Goal: Transaction & Acquisition: Register for event/course

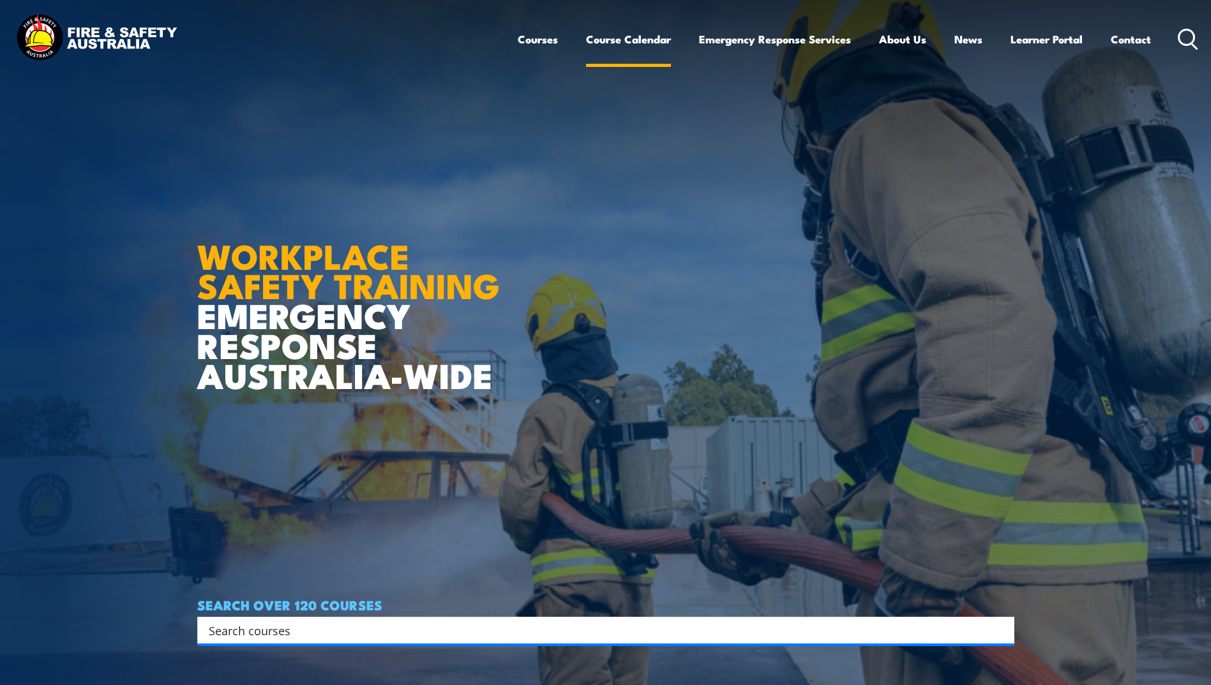
click at [631, 41] on link "Course Calendar" at bounding box center [628, 39] width 85 height 34
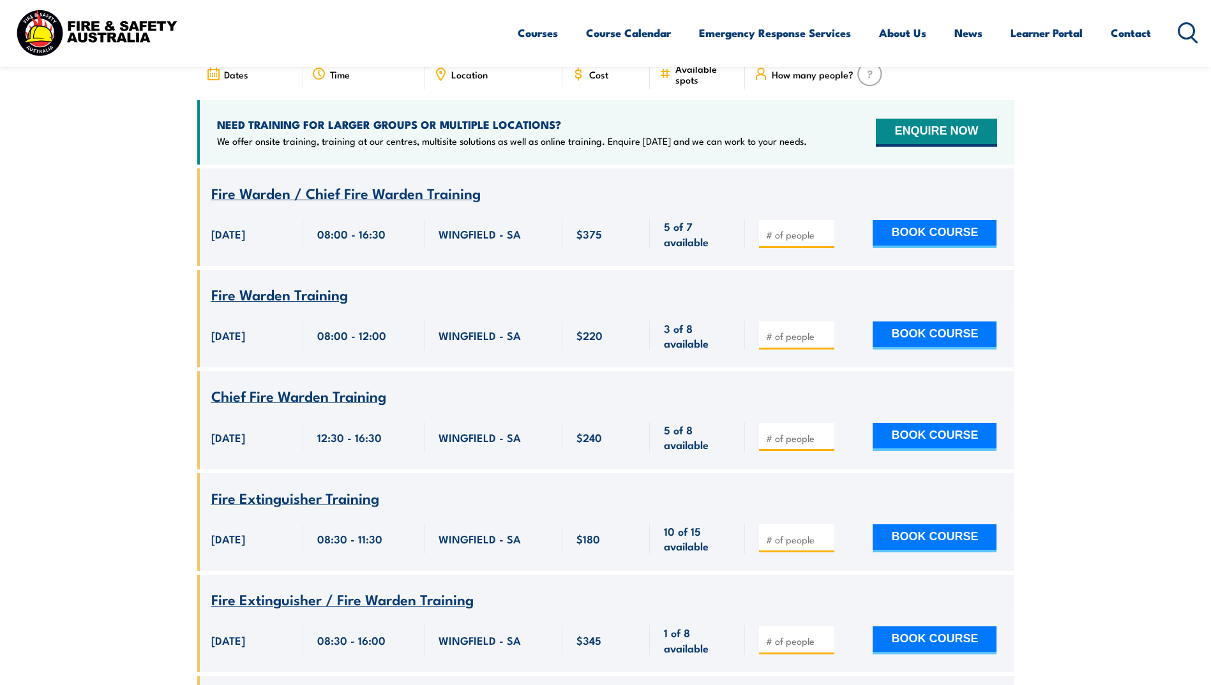
scroll to position [439, 0]
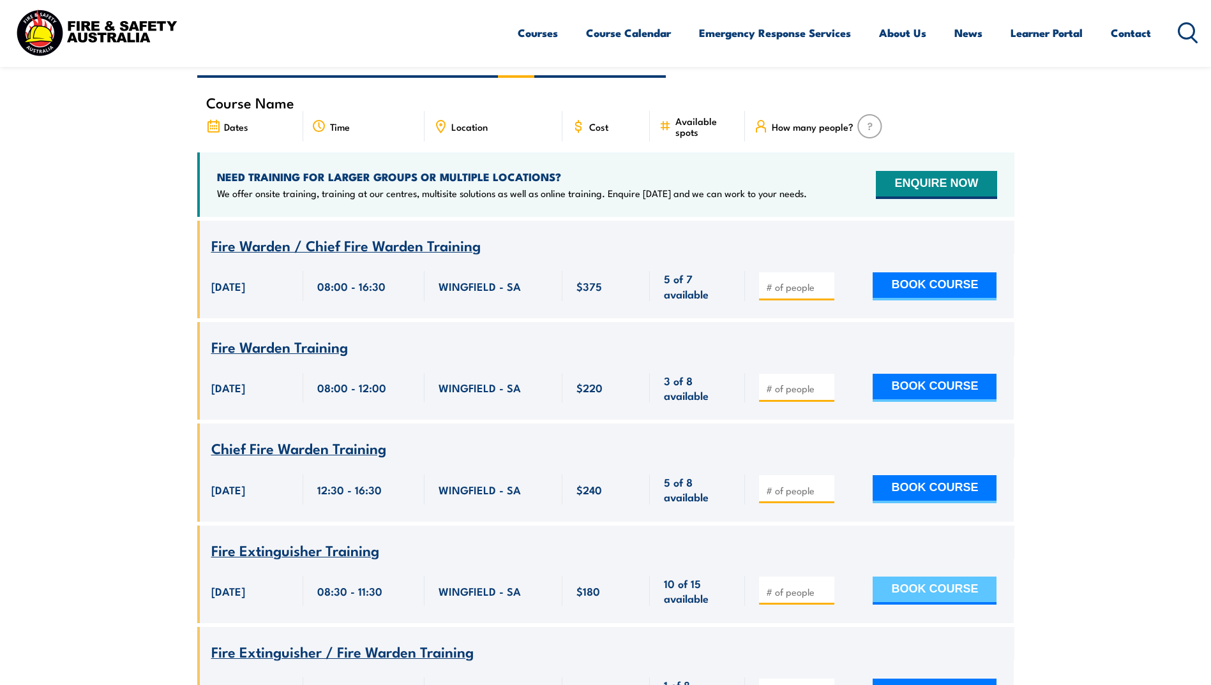
click at [919, 577] on button "BOOK COURSE" at bounding box center [934, 591] width 124 height 28
type input "1"
click at [825, 586] on input "1" at bounding box center [798, 592] width 64 height 13
click at [916, 577] on button "BOOK COURSE" at bounding box center [934, 591] width 124 height 28
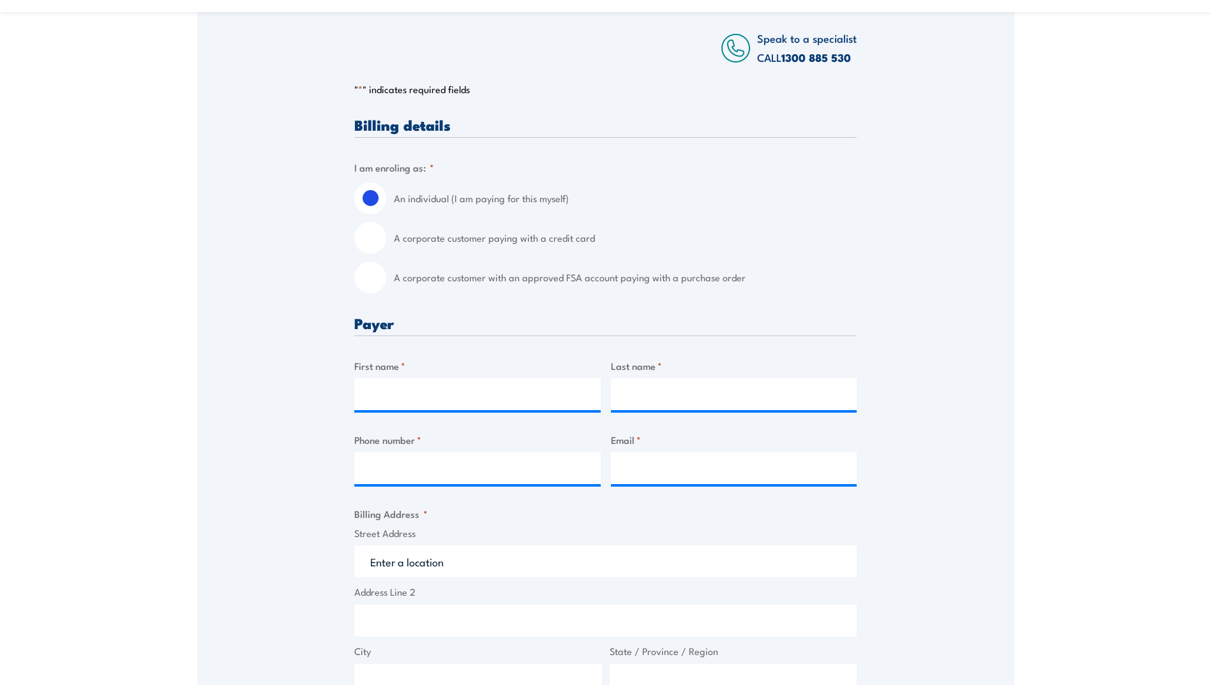
scroll to position [245, 0]
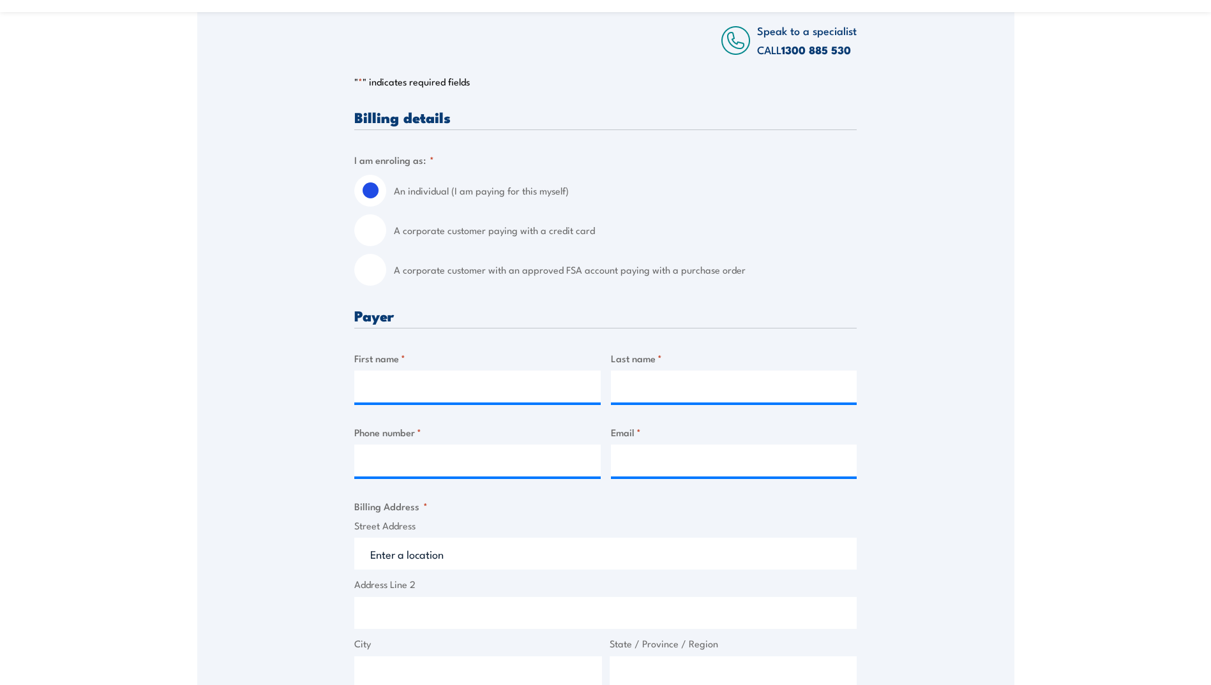
click at [373, 233] on input "A corporate customer paying with a credit card" at bounding box center [370, 230] width 32 height 32
radio input "true"
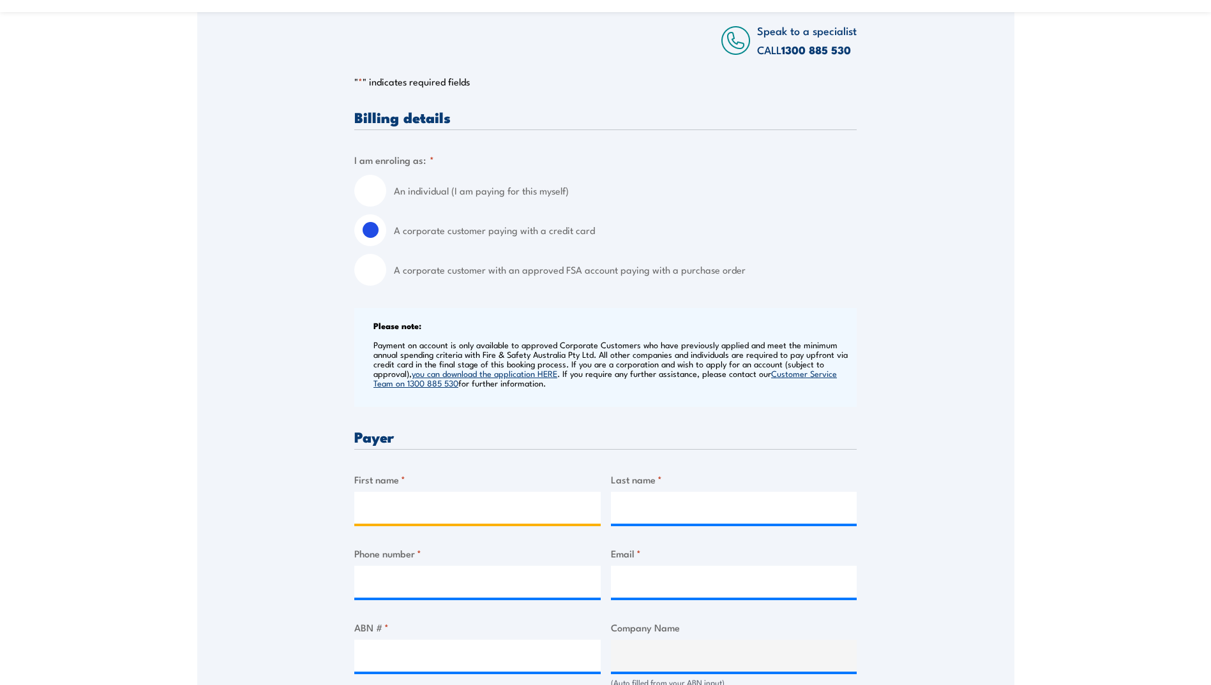
click at [389, 505] on input "First name *" at bounding box center [477, 508] width 246 height 32
type input "Billy"
click at [633, 508] on input "Last name *" at bounding box center [734, 508] width 246 height 32
type input "Radespiel-aston"
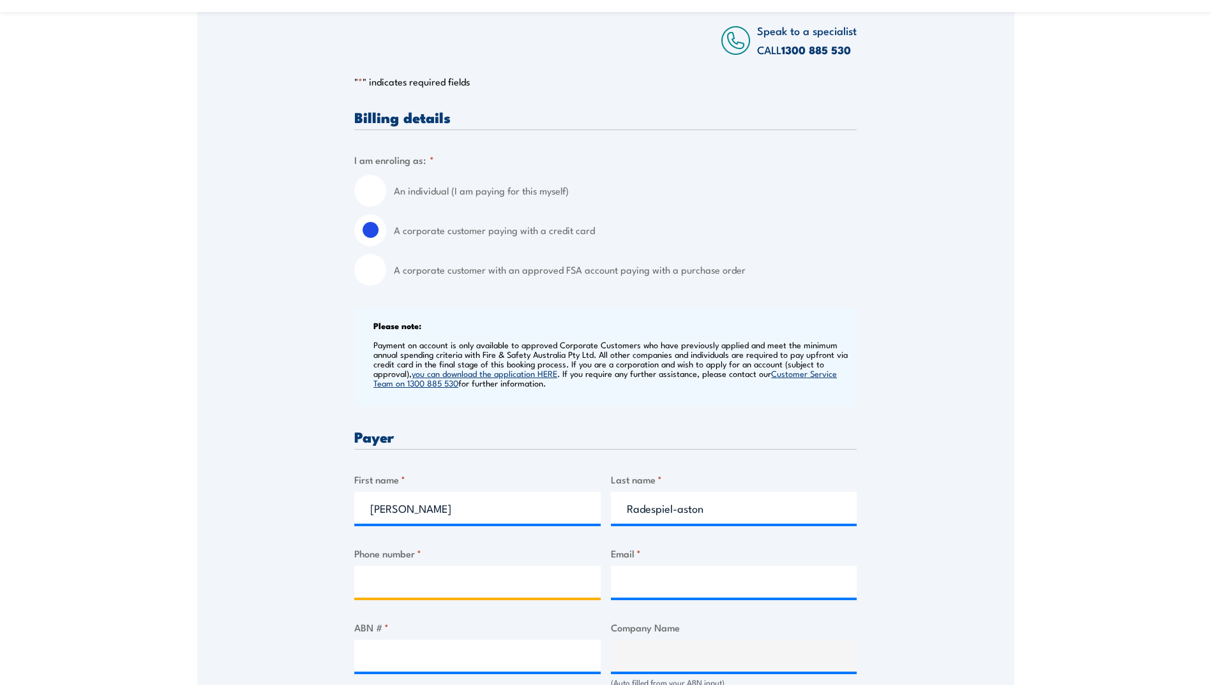
click at [466, 588] on input "Phone number *" at bounding box center [477, 582] width 246 height 32
type input "0467547714"
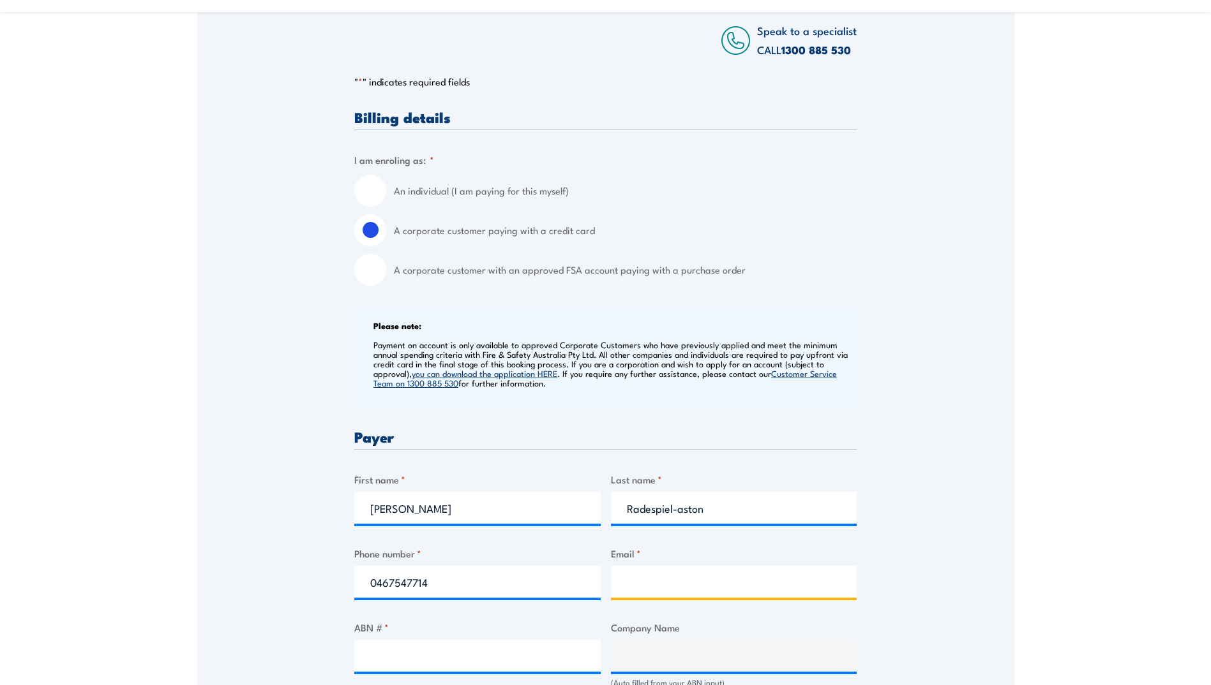
click at [643, 590] on input "Email *" at bounding box center [734, 582] width 246 height 32
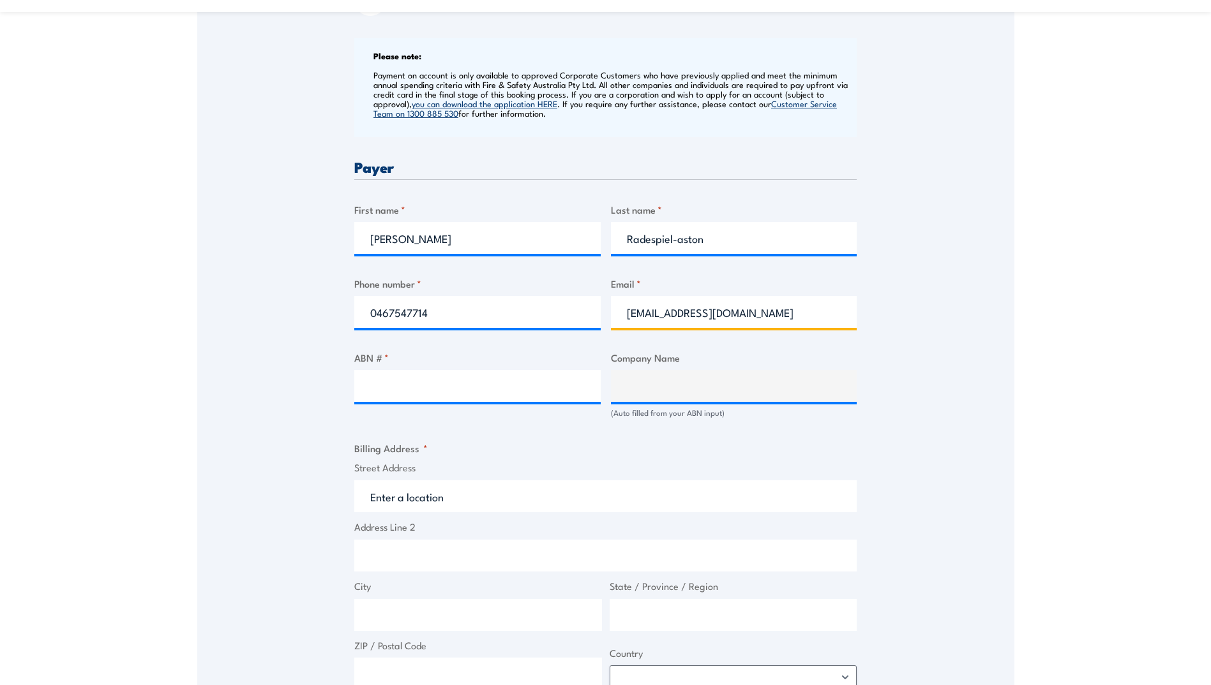
scroll to position [521, 0]
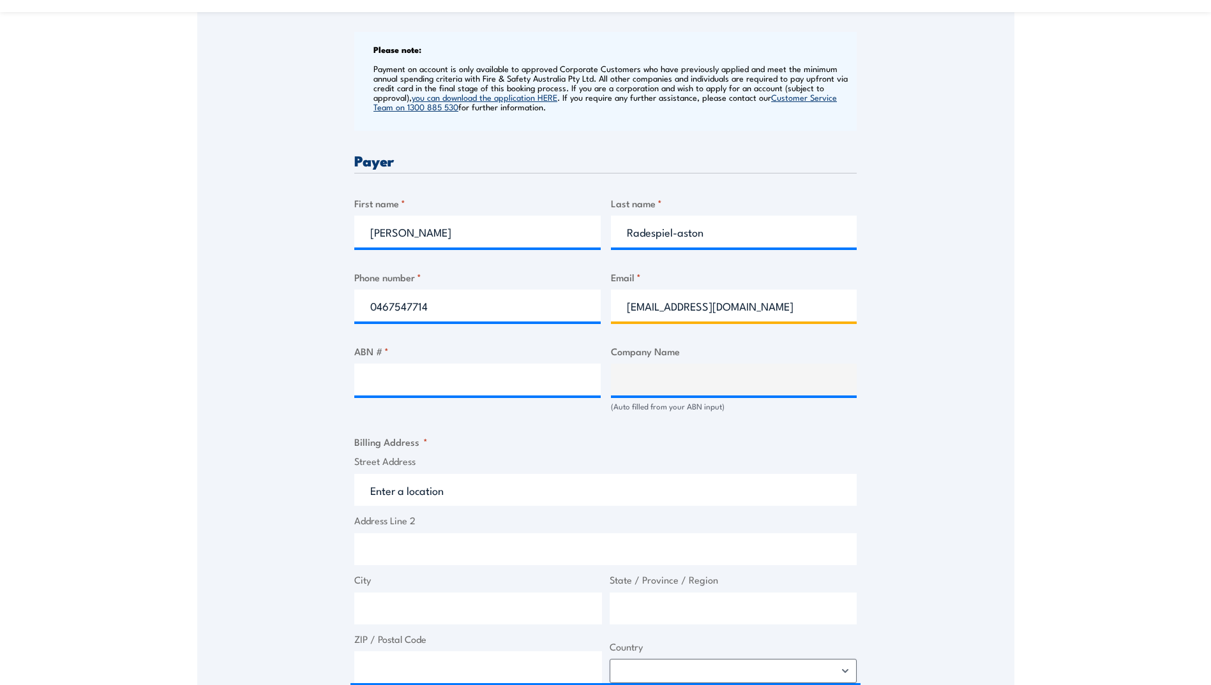
type input "billypatrick335@gmail.com"
click at [511, 380] on input "ABN # *" at bounding box center [477, 380] width 246 height 32
click at [526, 380] on input "ABN # *" at bounding box center [477, 380] width 246 height 32
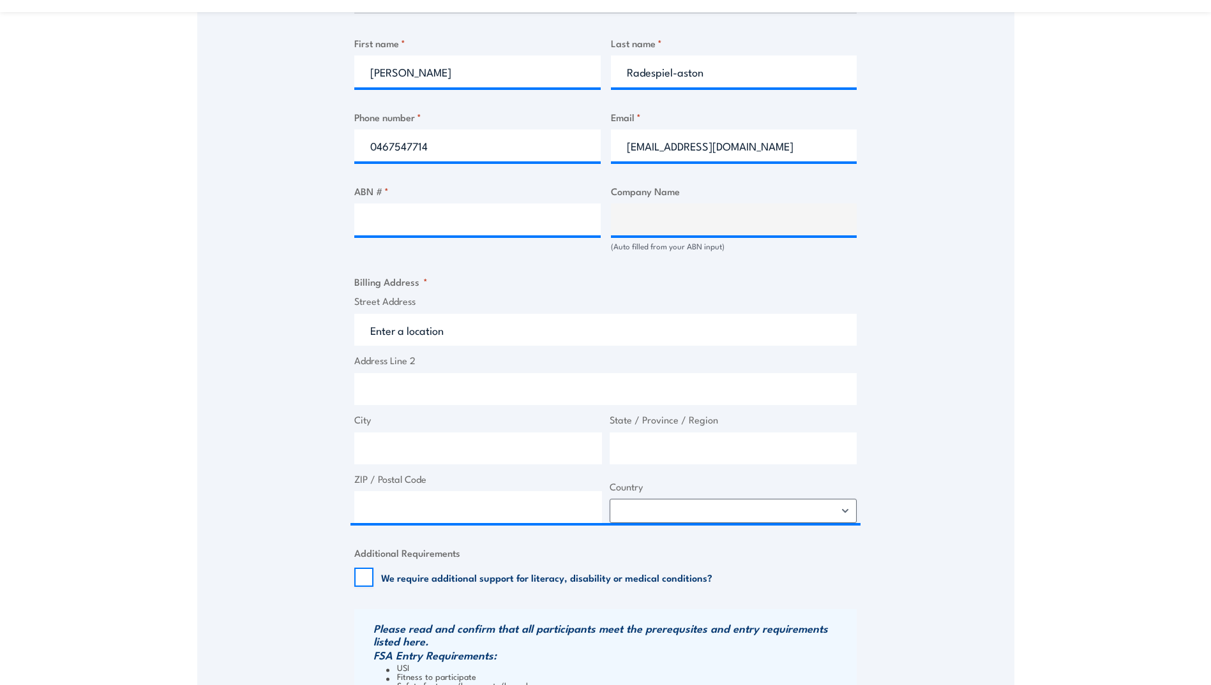
scroll to position [713, 0]
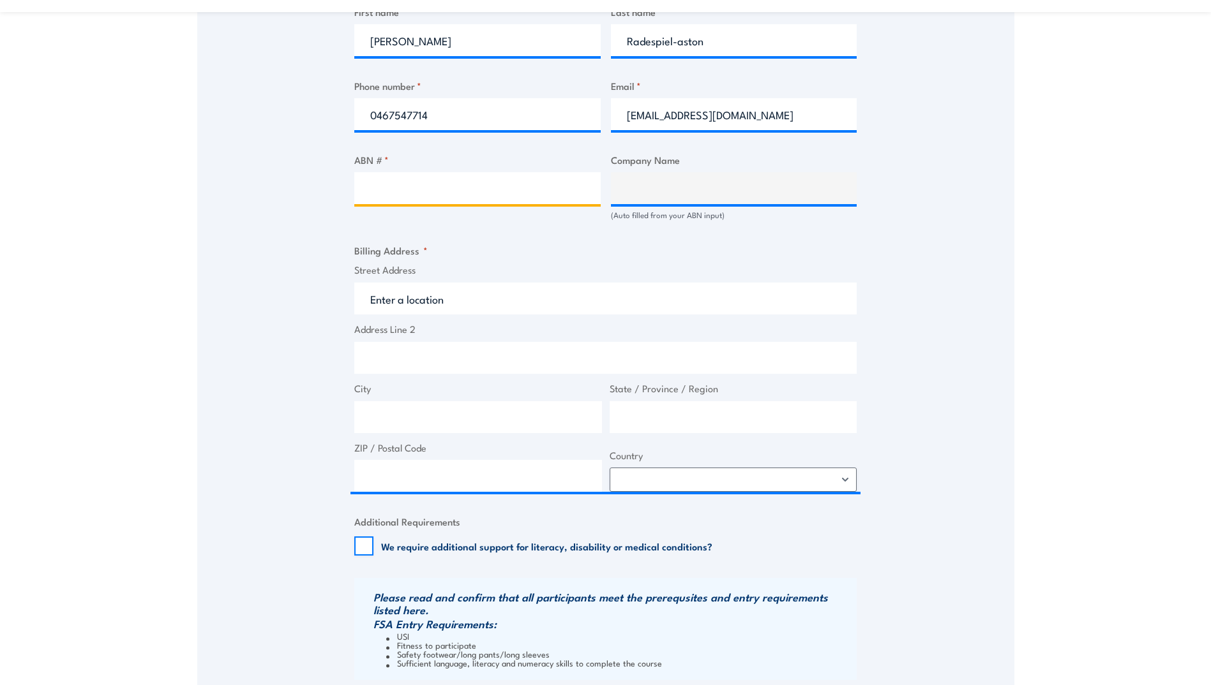
click at [389, 190] on input "ABN # *" at bounding box center [477, 188] width 246 height 32
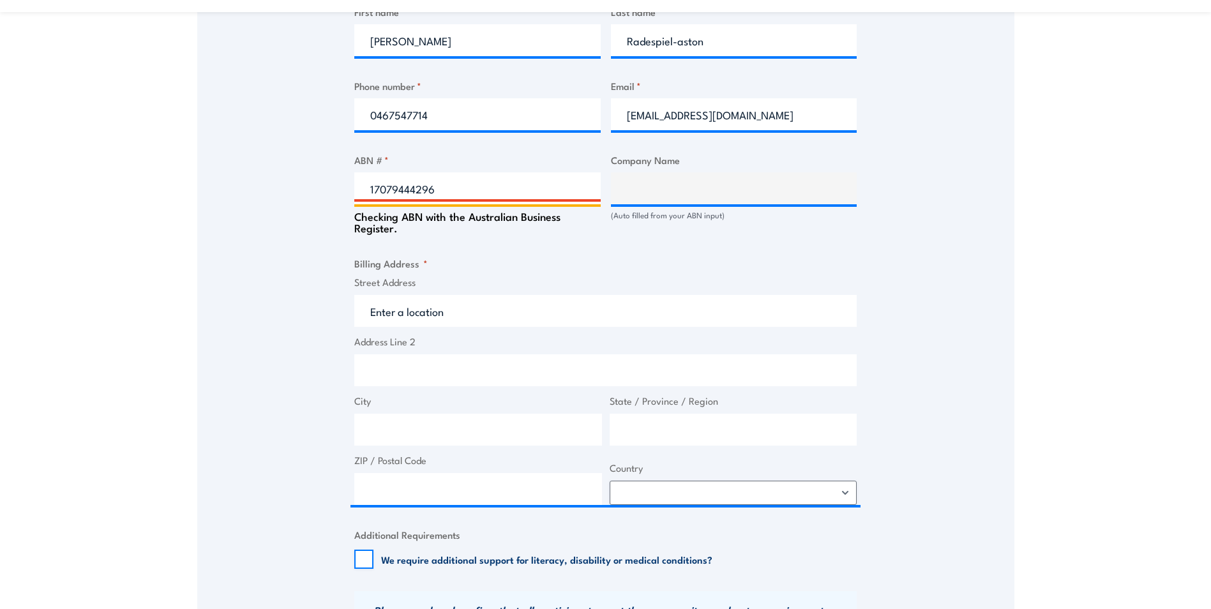
type input "17079444296"
click at [595, 261] on fieldset "Billing Address * Street Address Address Line 2 City State / Province / Region …" at bounding box center [605, 380] width 502 height 249
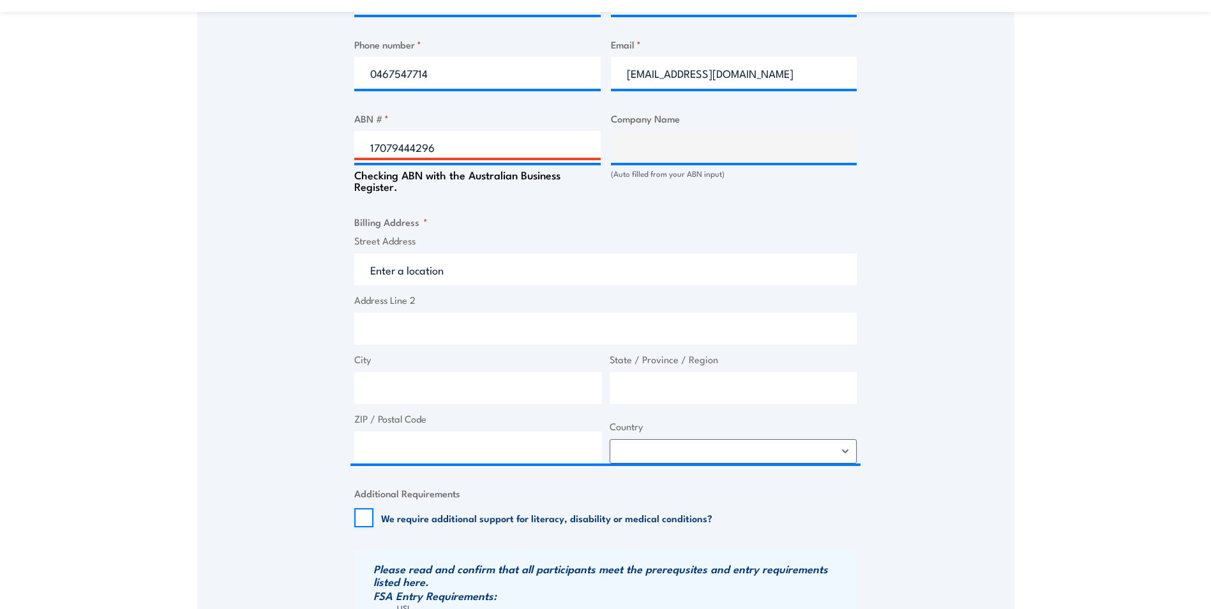
scroll to position [777, 0]
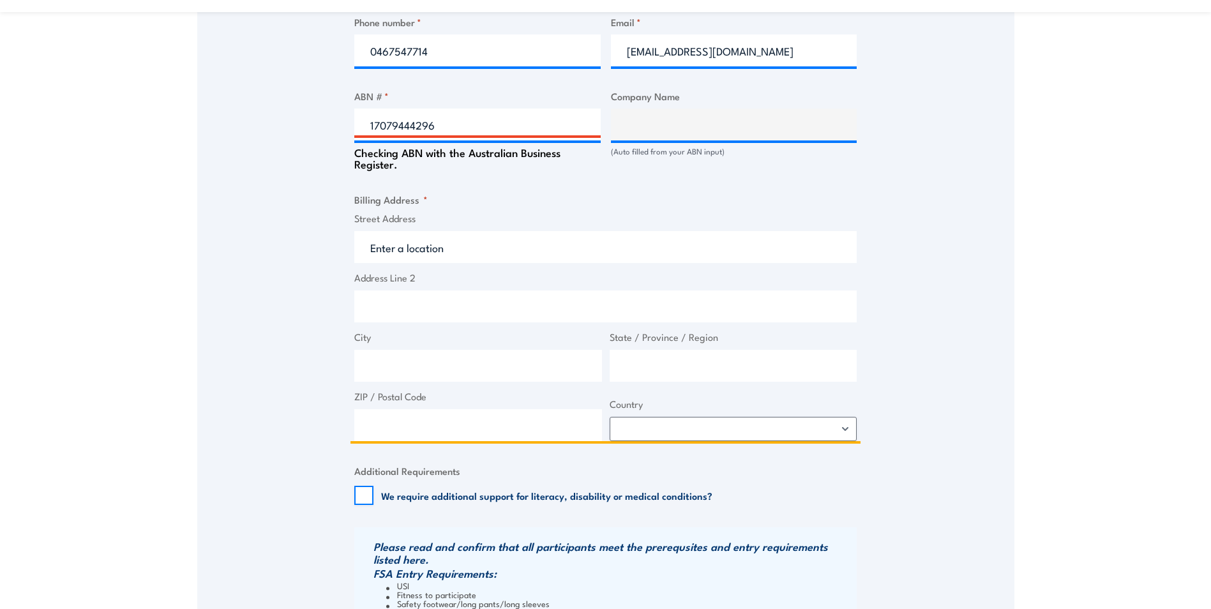
click at [553, 249] on input "Street Address" at bounding box center [605, 247] width 502 height 32
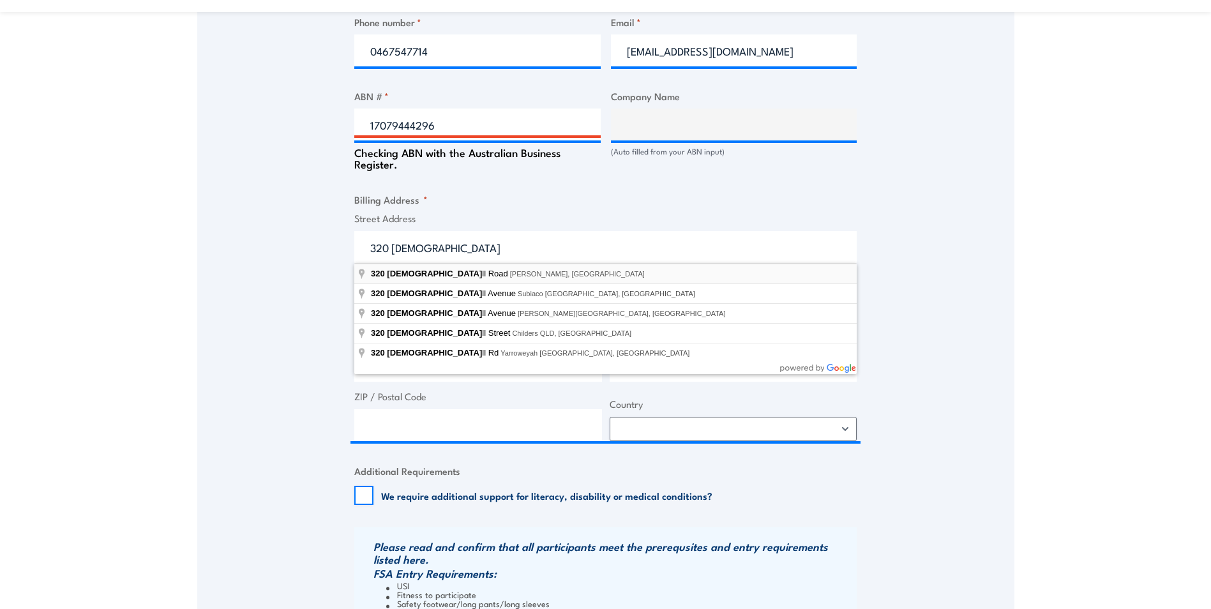
type input "320 Churchill Road, Kilburn SA, Australia"
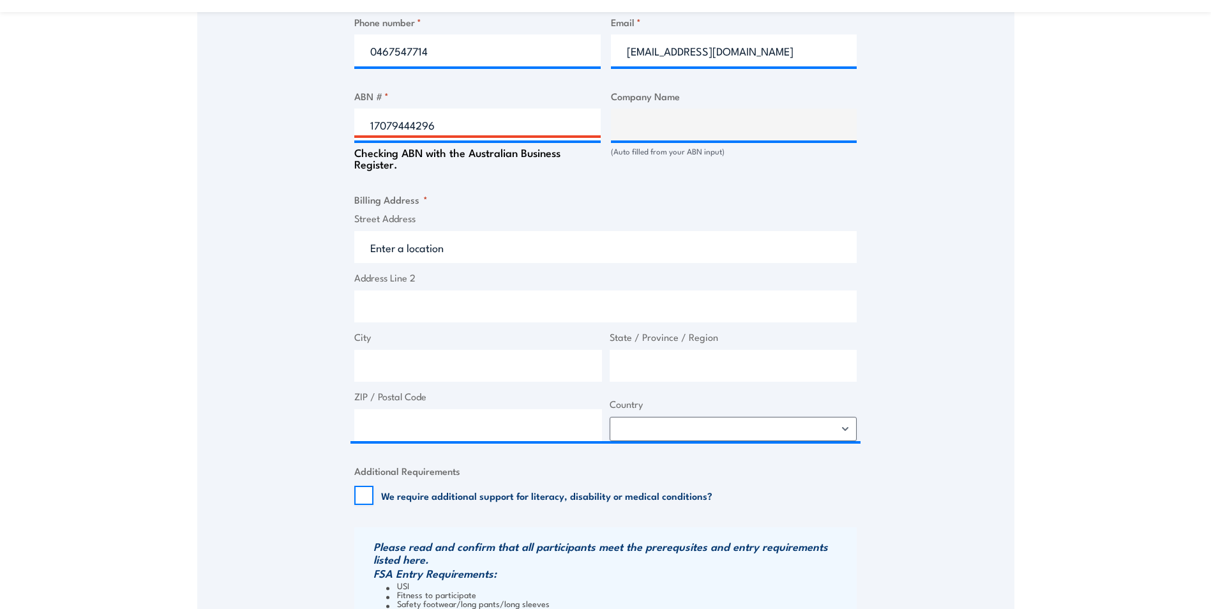
type input "320 Churchill Rd"
type input "Kilburn"
type input "[GEOGRAPHIC_DATA]"
type input "5084"
select select "Australia"
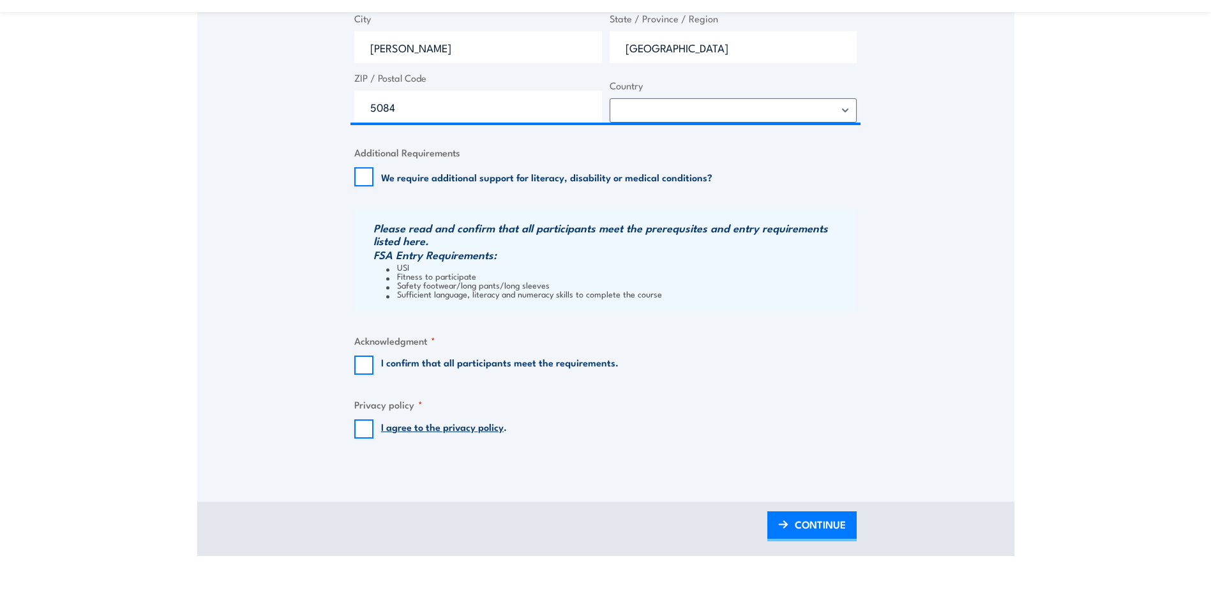
scroll to position [1096, 0]
click at [365, 363] on input "I confirm that all participants meet the requirements." at bounding box center [363, 364] width 19 height 19
checkbox input "true"
click at [363, 424] on input "I agree to the privacy policy ." at bounding box center [363, 428] width 19 height 19
checkbox input "true"
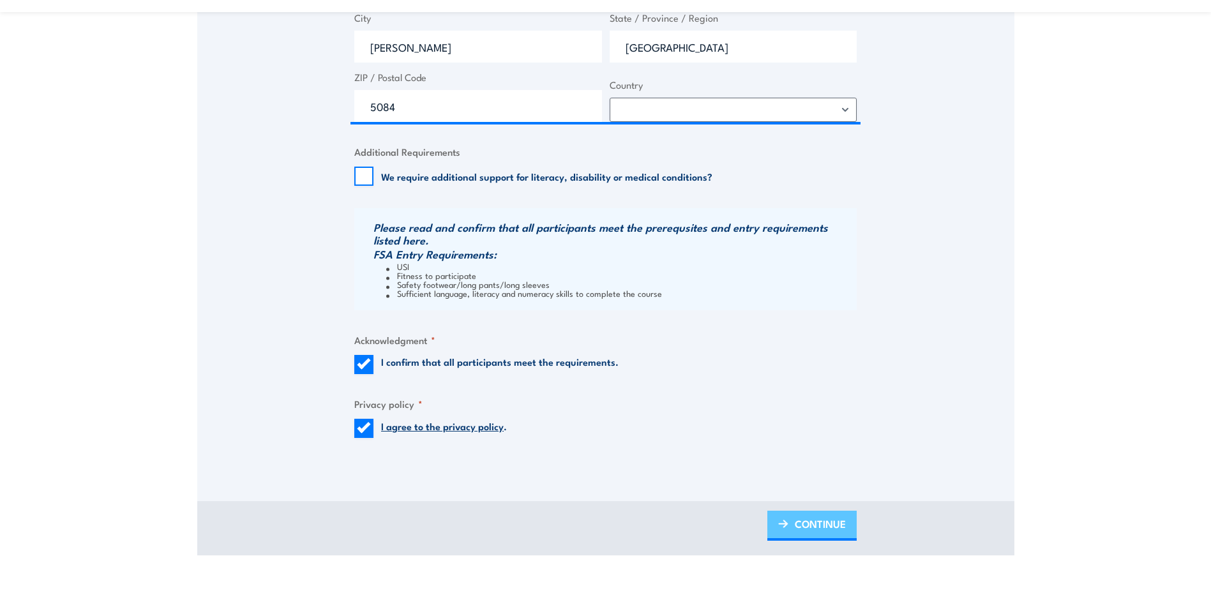
click at [803, 531] on span "CONTINUE" at bounding box center [820, 524] width 51 height 34
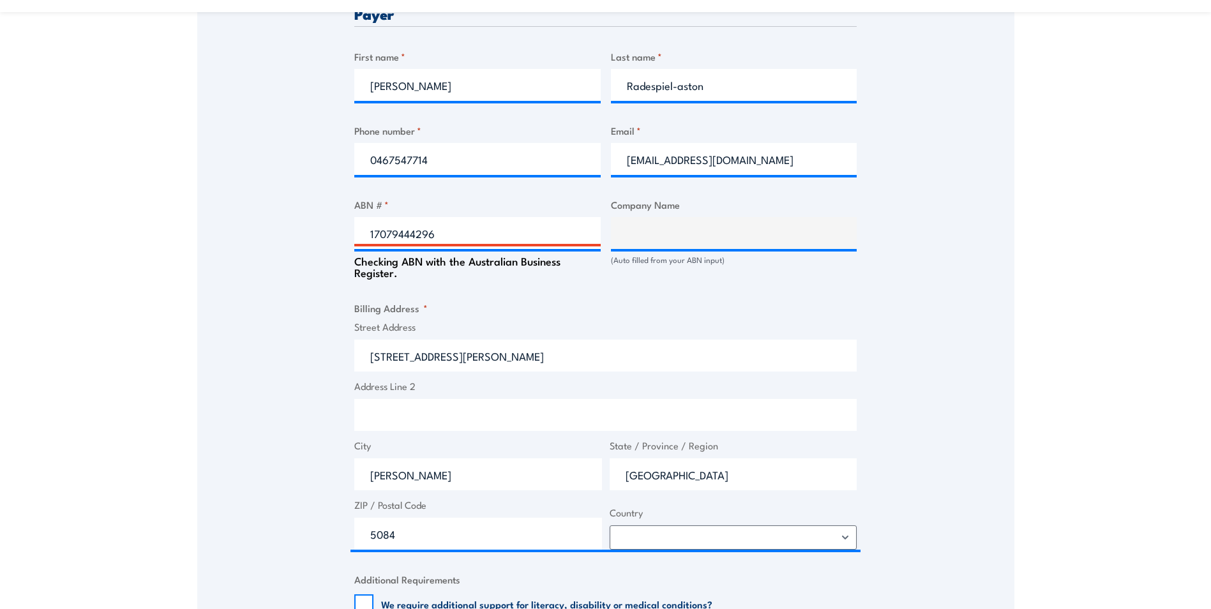
scroll to position [649, 0]
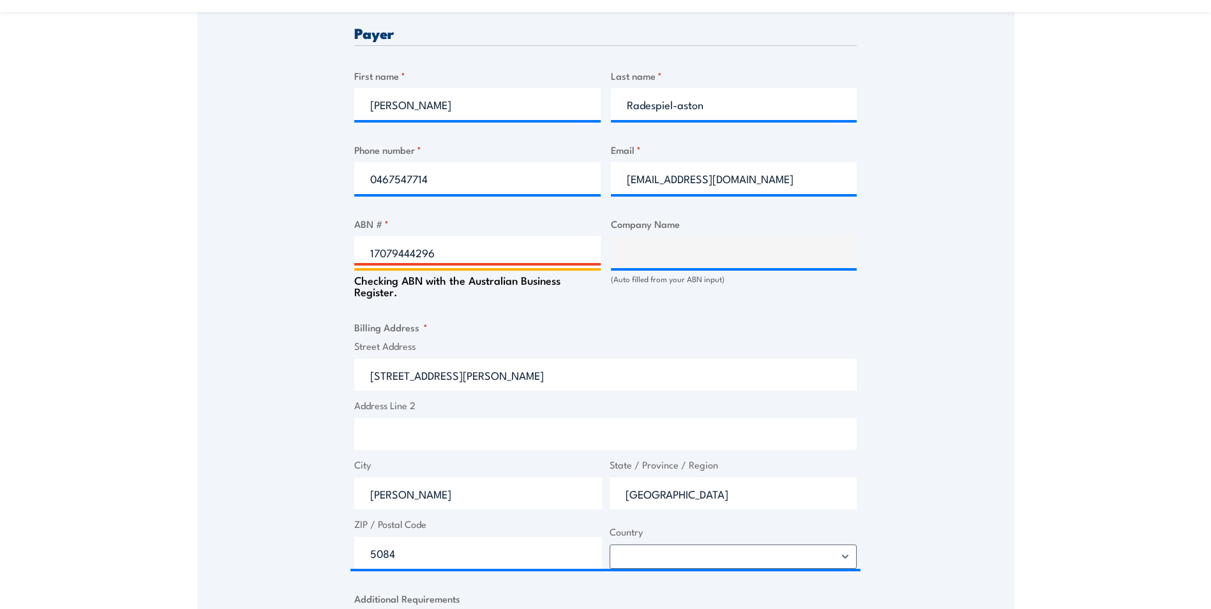
click at [452, 251] on input "17079444296" at bounding box center [477, 252] width 246 height 32
type input "17079444296"
click at [498, 324] on fieldset "Billing Address * Street Address 320 Churchill Rd Address Line 2 City Kilburn S…" at bounding box center [605, 444] width 502 height 249
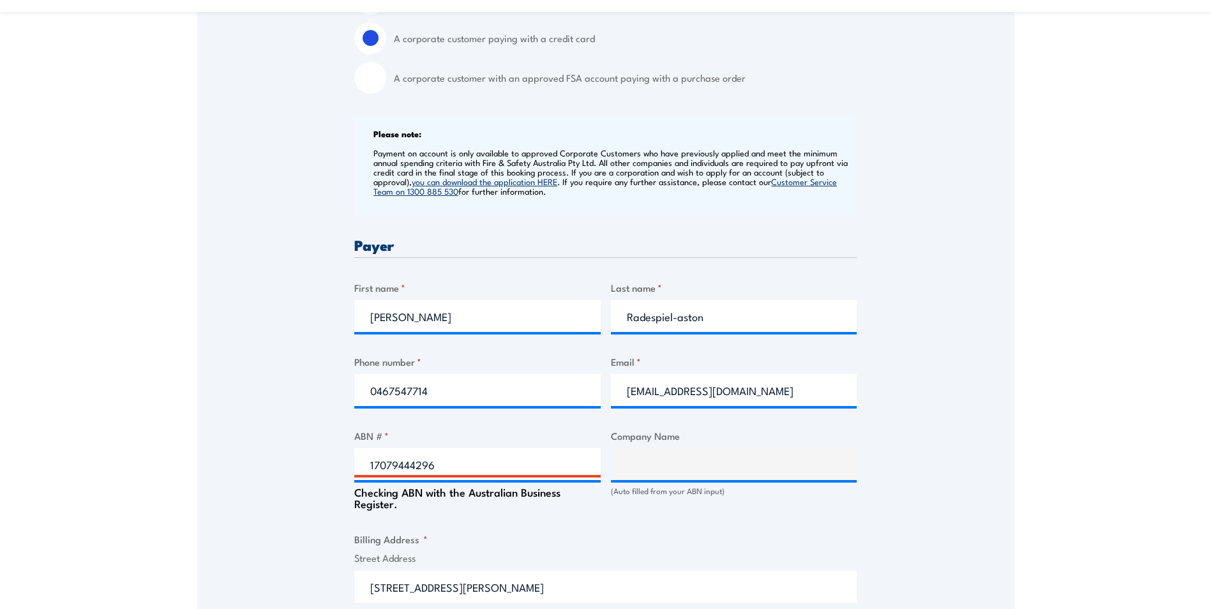
scroll to position [574, 0]
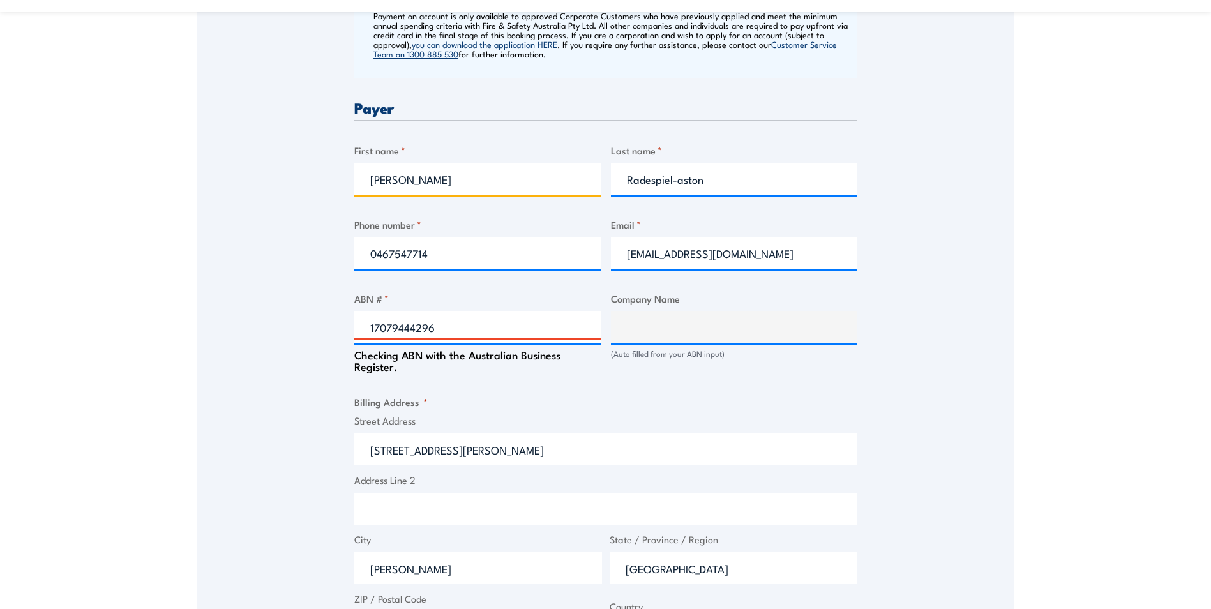
click at [438, 172] on input "Billy" at bounding box center [477, 179] width 246 height 32
type input "B"
type input "Steven"
click at [731, 185] on input "Radespiel-aston" at bounding box center [734, 179] width 246 height 32
type input "R"
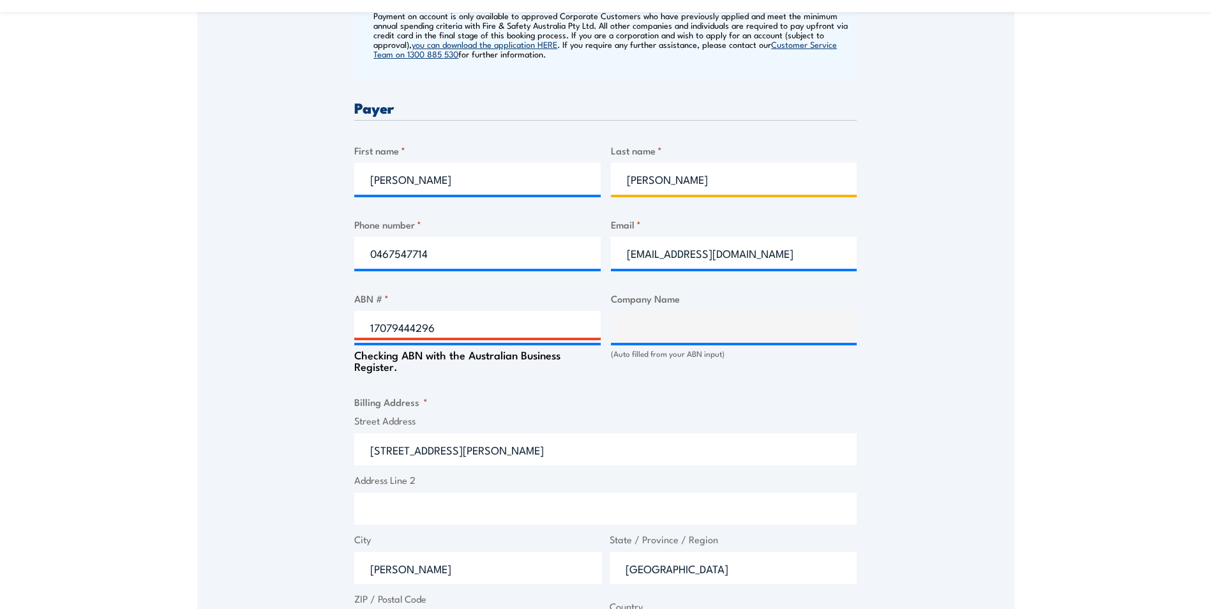
type input "Lalic"
click at [459, 255] on input "0467547714" at bounding box center [477, 253] width 246 height 32
type input "0"
type input "0437500245"
click at [769, 251] on input "billypatrick335@gmail.com" at bounding box center [734, 253] width 246 height 32
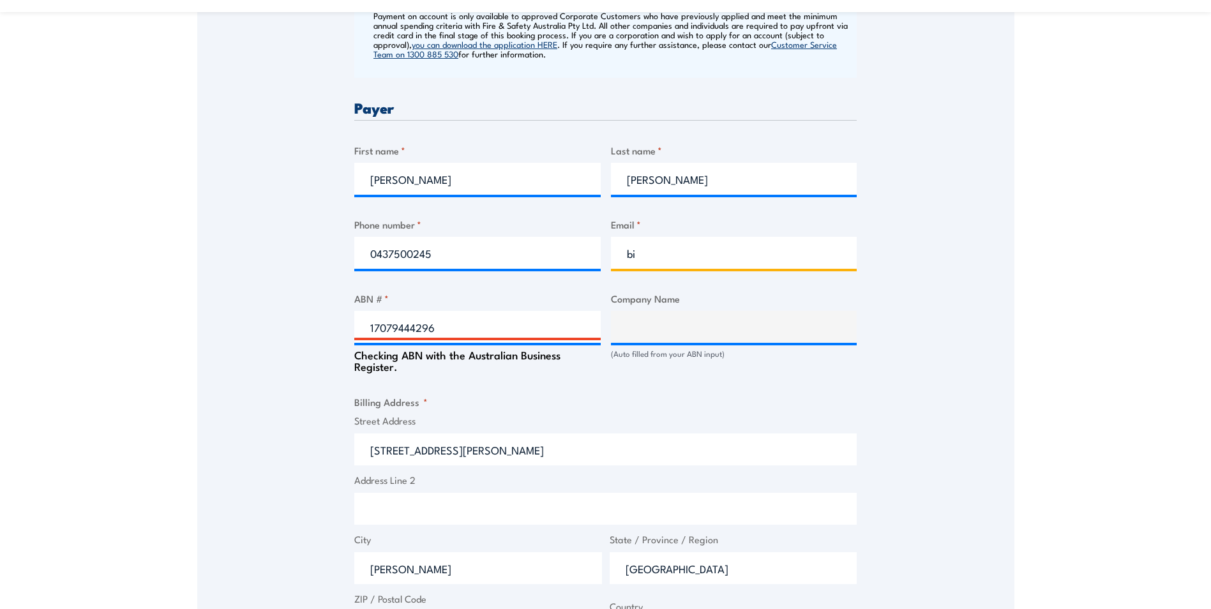
type input "b"
type input "steve.lalic@aurizon.com.au"
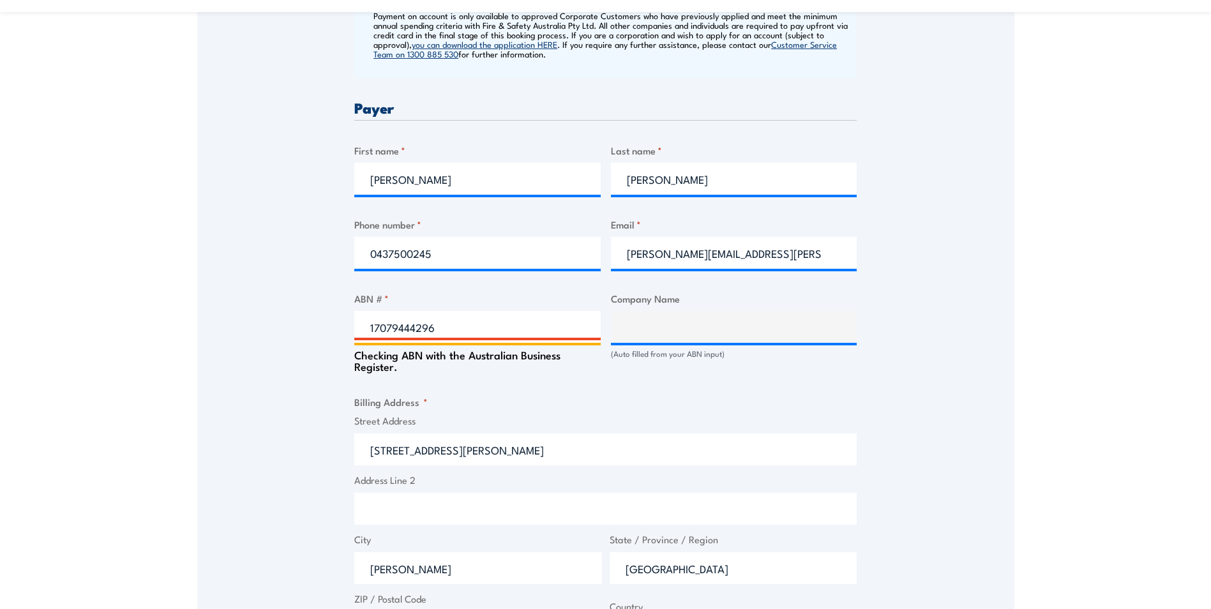
click at [570, 329] on input "17079444296" at bounding box center [477, 327] width 246 height 32
type input "17079444296"
click at [482, 392] on div "Billing details I am enroling as: * An individual (I am paying for this myself)…" at bounding box center [605, 380] width 502 height 1201
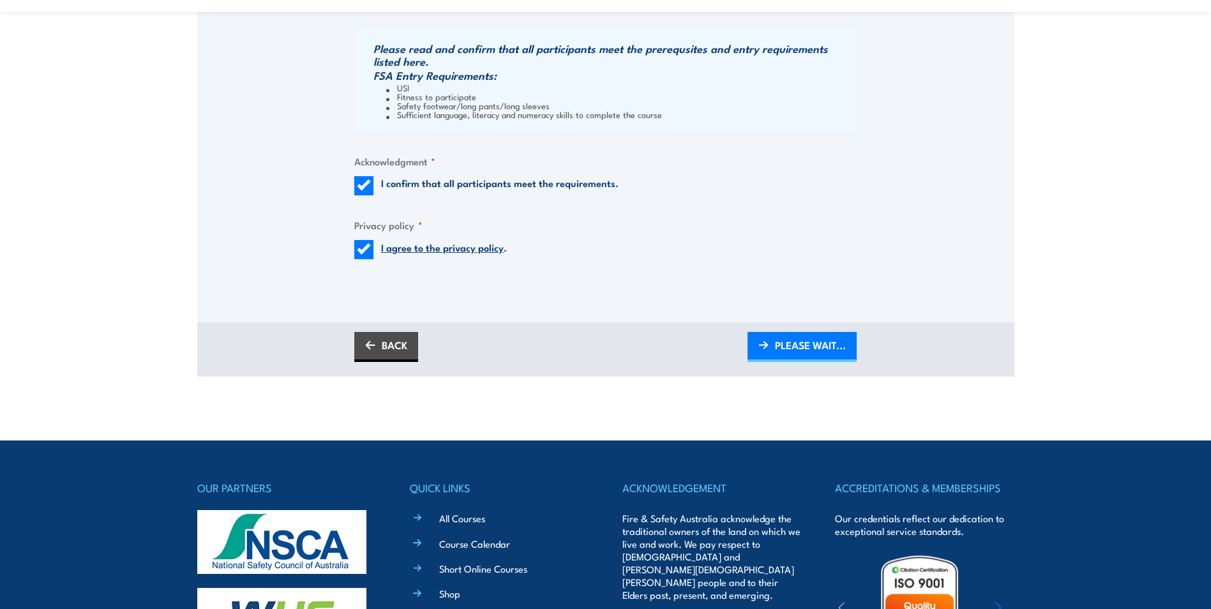
scroll to position [1276, 0]
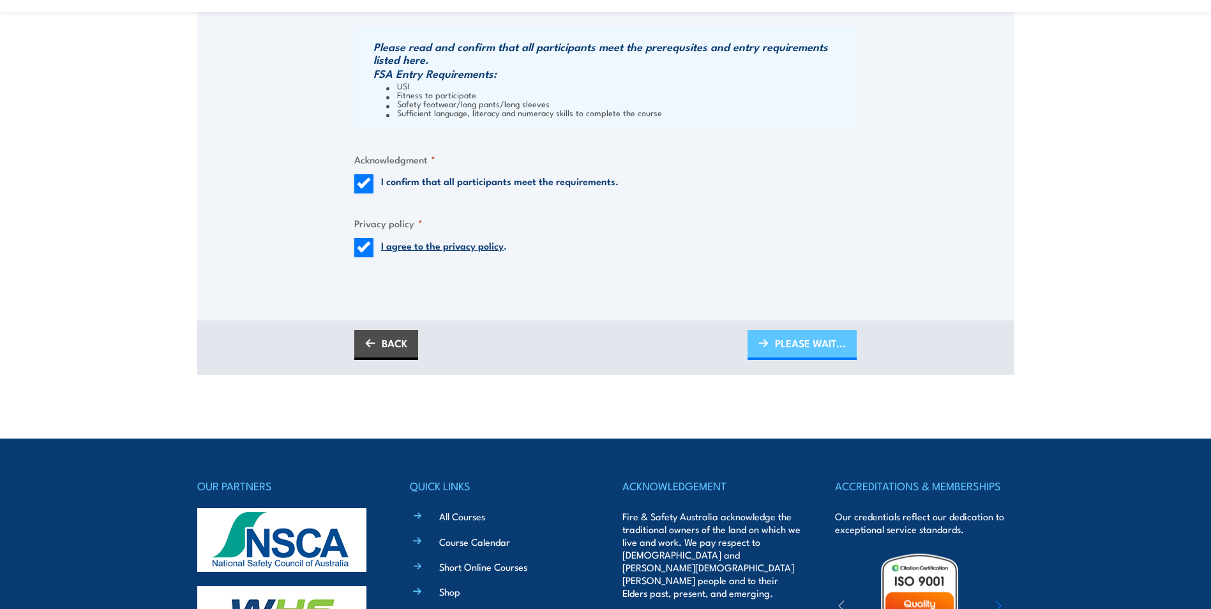
click at [788, 350] on span "PLEASE WAIT..." at bounding box center [810, 343] width 71 height 34
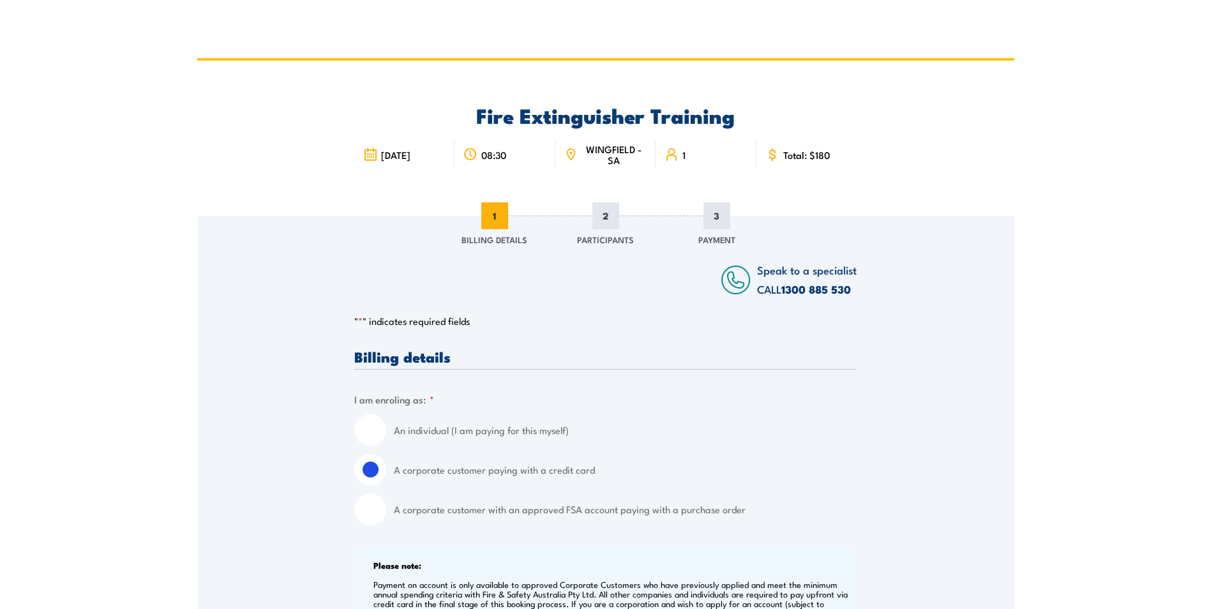
scroll to position [0, 0]
